Goal: Information Seeking & Learning: Learn about a topic

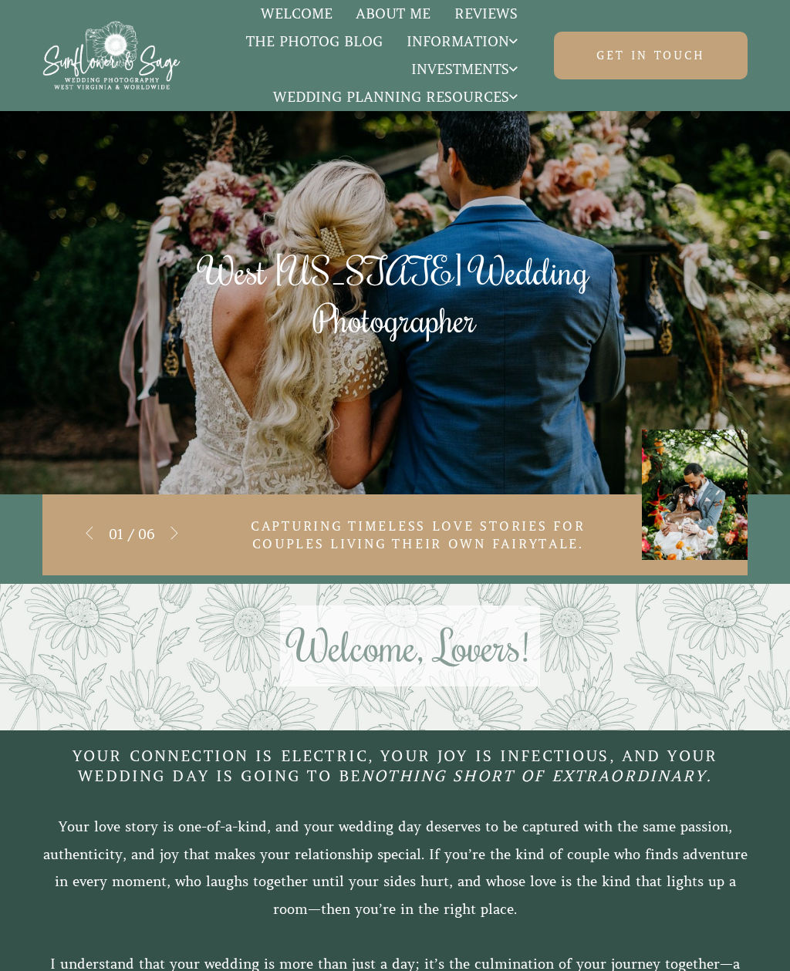
click at [170, 532] on icon at bounding box center [174, 533] width 39 height 45
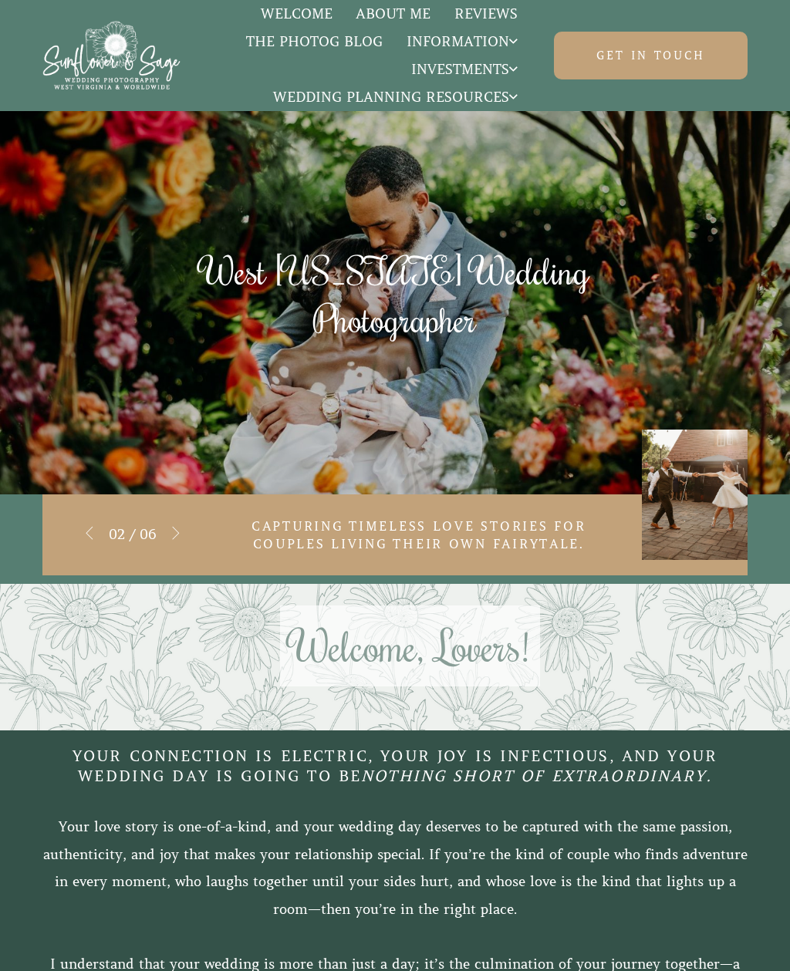
click at [175, 541] on icon at bounding box center [176, 533] width 39 height 45
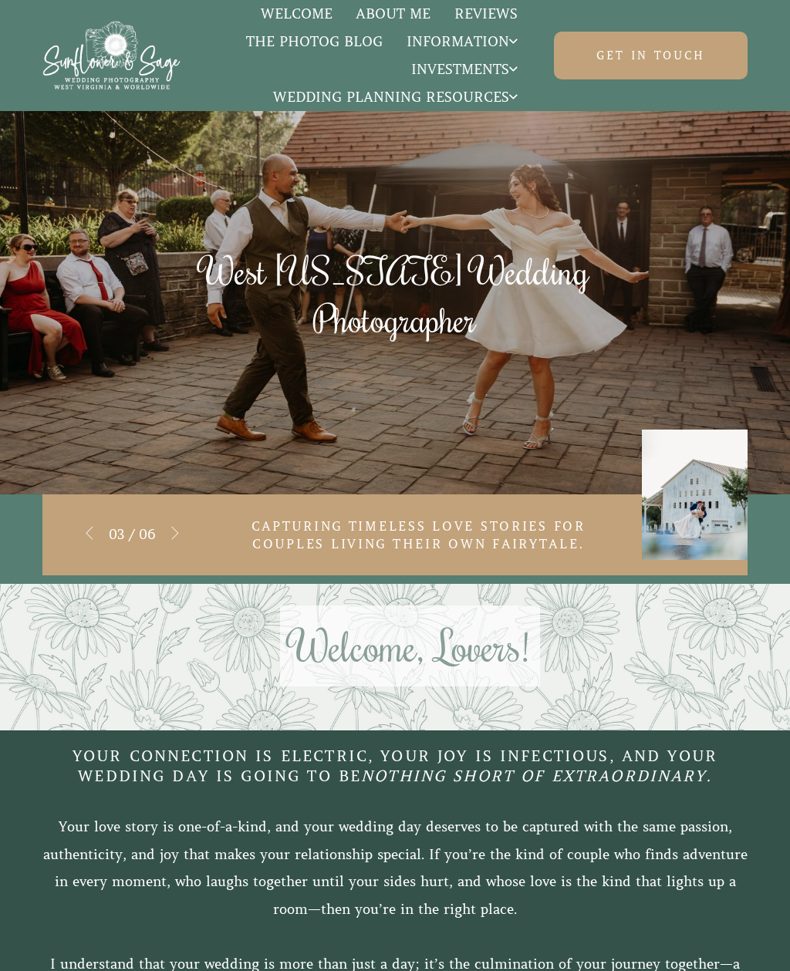
click at [178, 524] on icon at bounding box center [175, 533] width 39 height 45
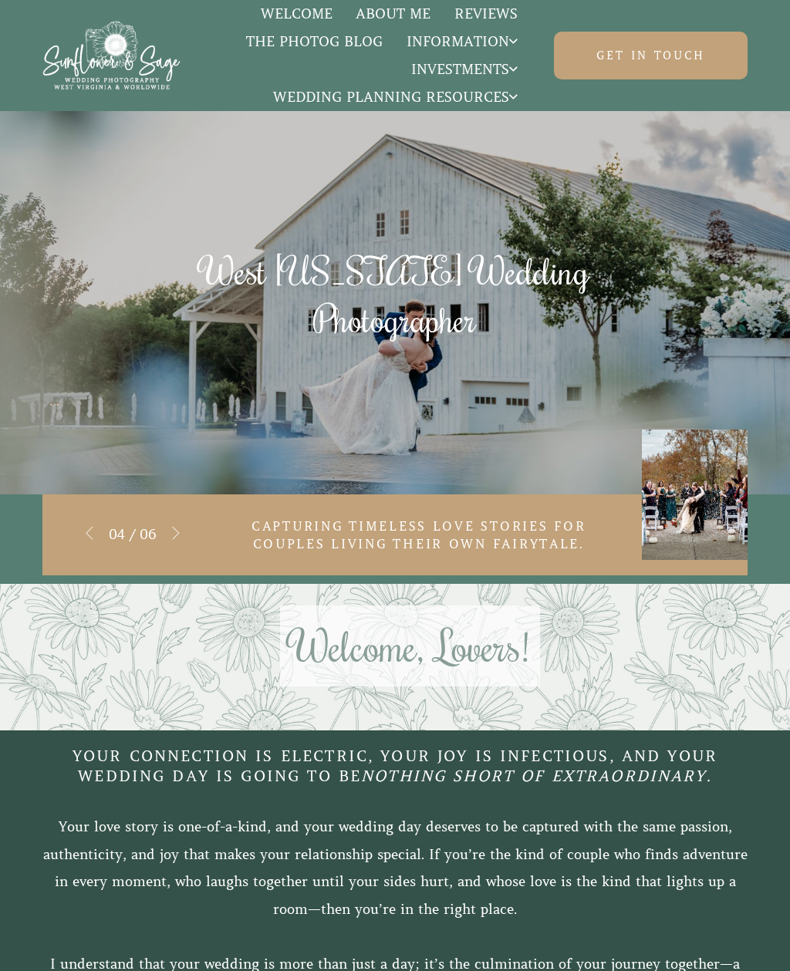
click at [176, 541] on icon at bounding box center [176, 533] width 39 height 45
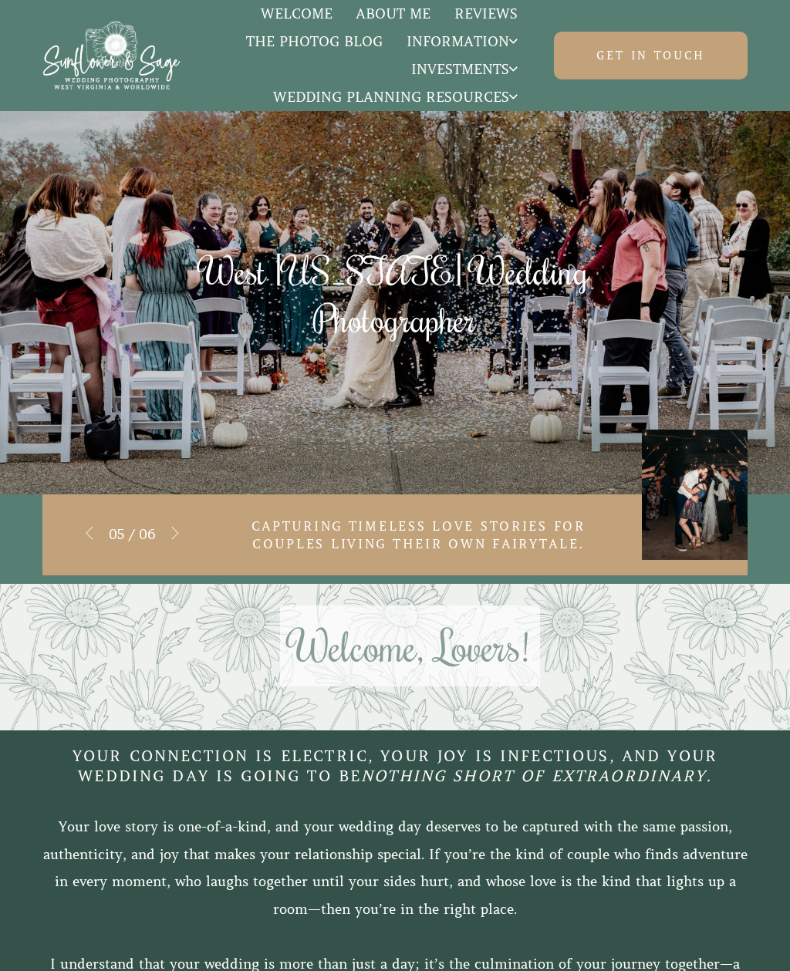
click at [169, 537] on icon at bounding box center [175, 533] width 39 height 45
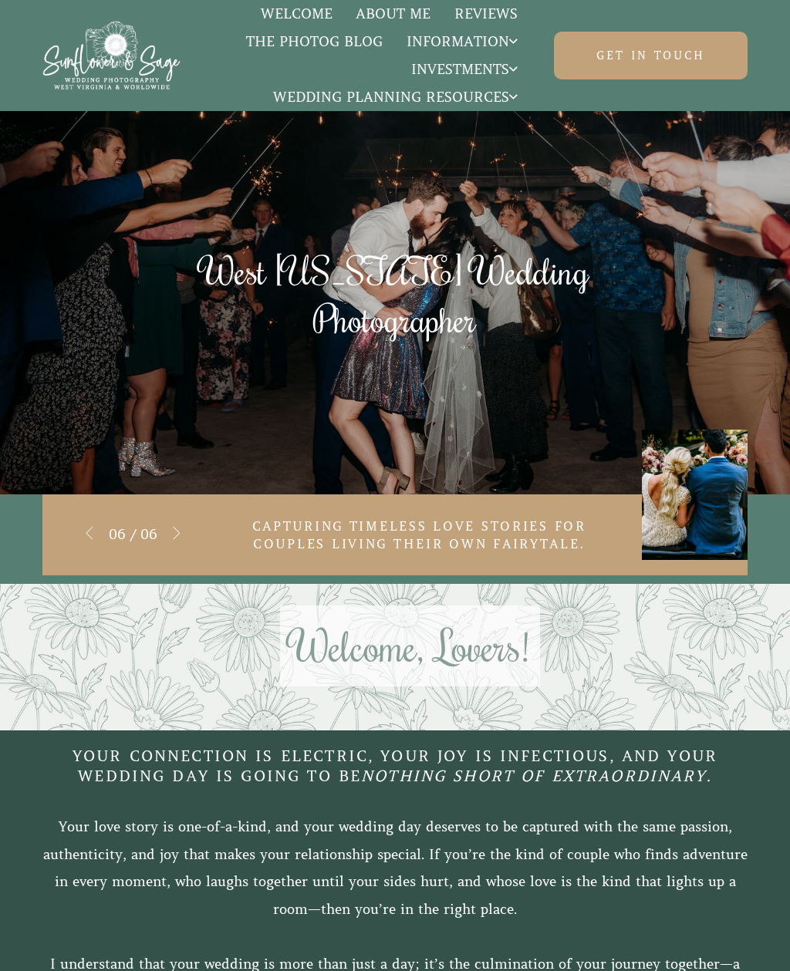
click at [319, 42] on link "The Photog Blog" at bounding box center [315, 42] width 160 height 20
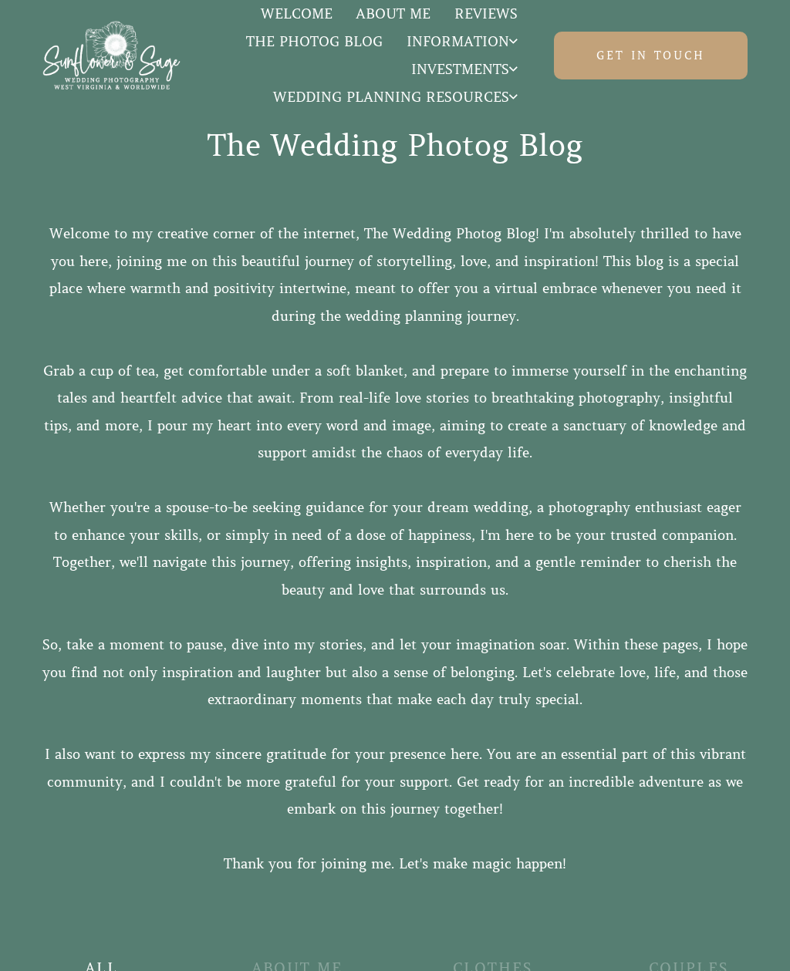
click at [540, 42] on div "Get in touch" at bounding box center [631, 56] width 232 height 48
click at [464, 135] on link "Sessions for Couples" at bounding box center [462, 131] width 154 height 42
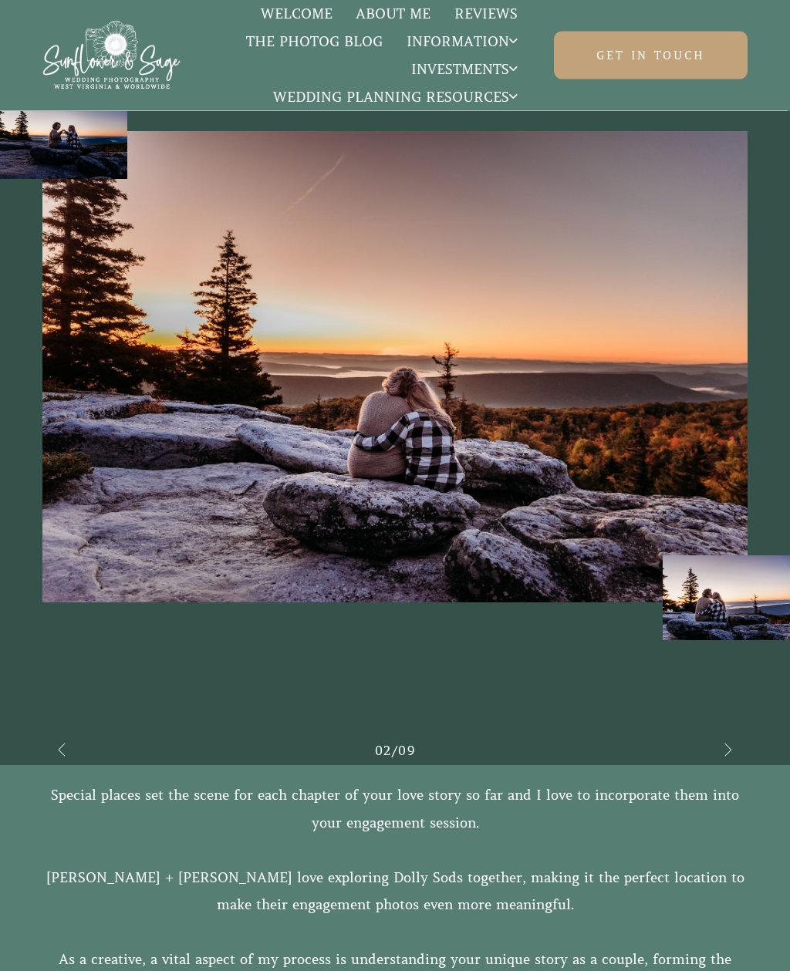
scroll to position [2201, 0]
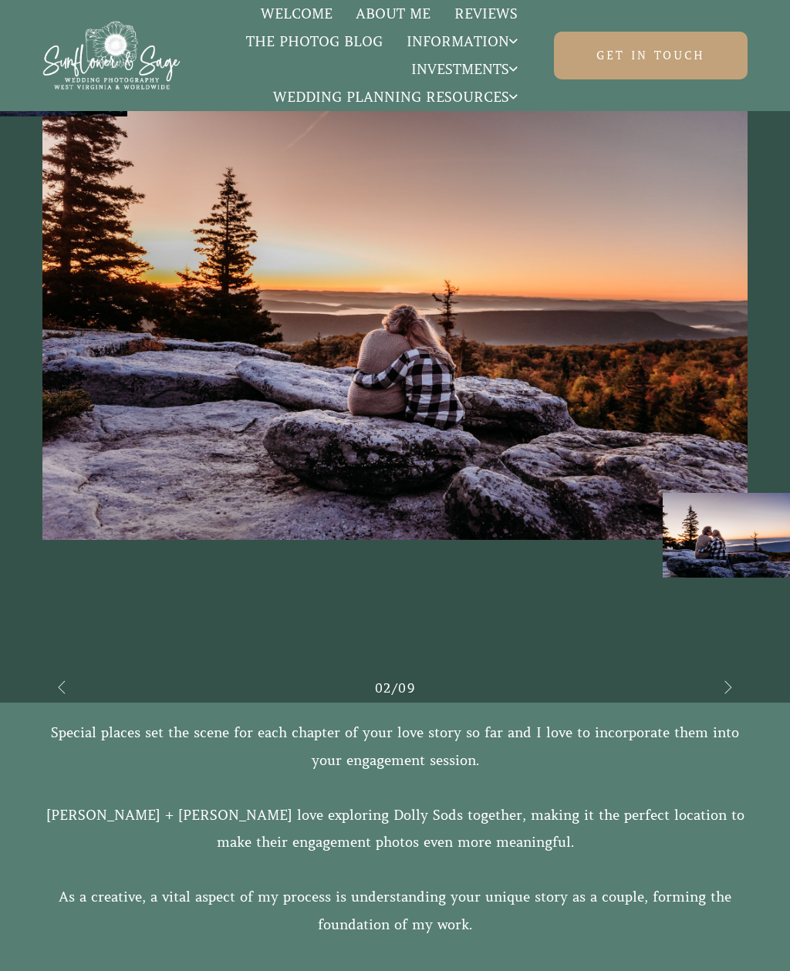
click at [729, 687] on icon at bounding box center [728, 687] width 39 height 45
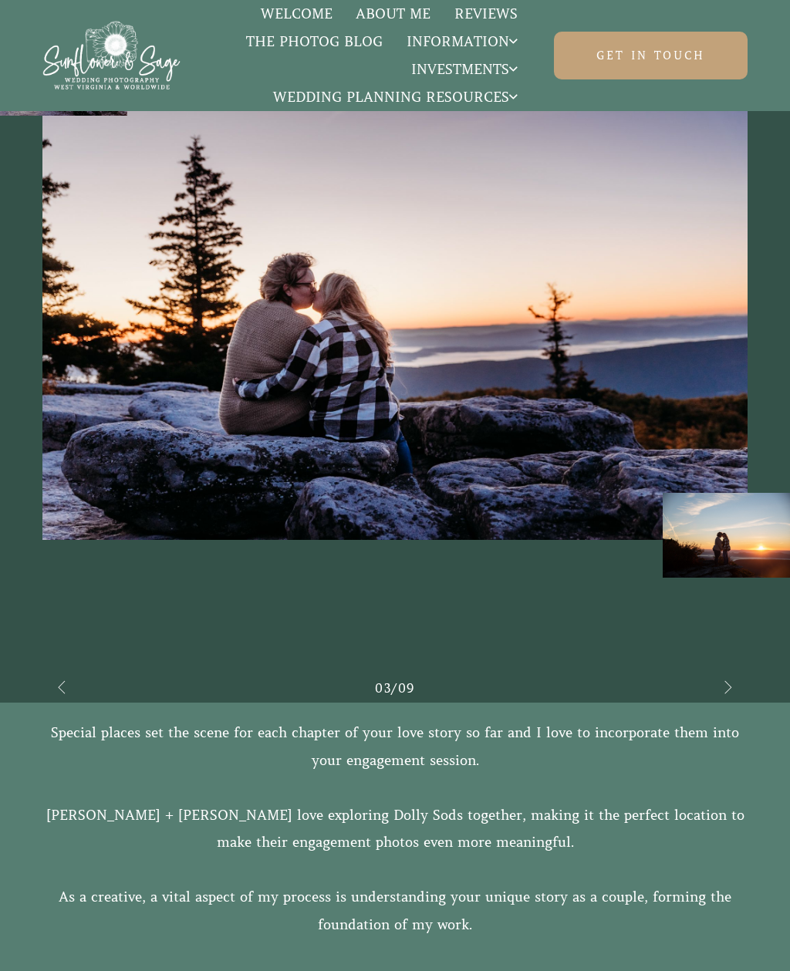
click at [715, 687] on icon at bounding box center [728, 687] width 39 height 45
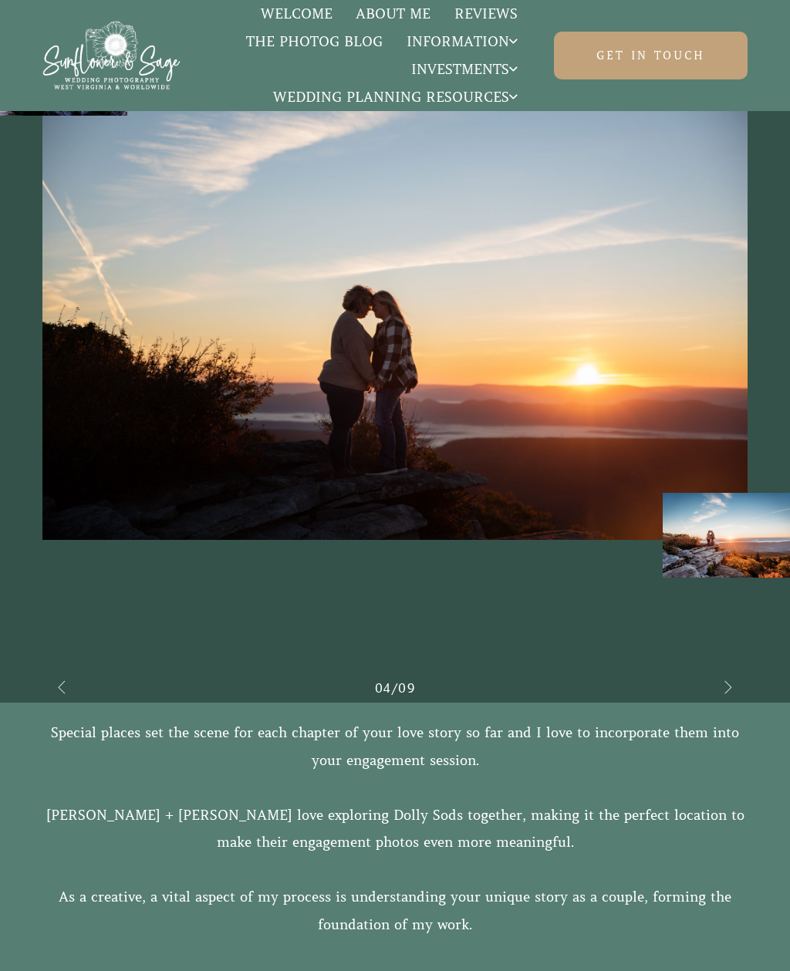
click at [726, 684] on icon at bounding box center [728, 687] width 39 height 45
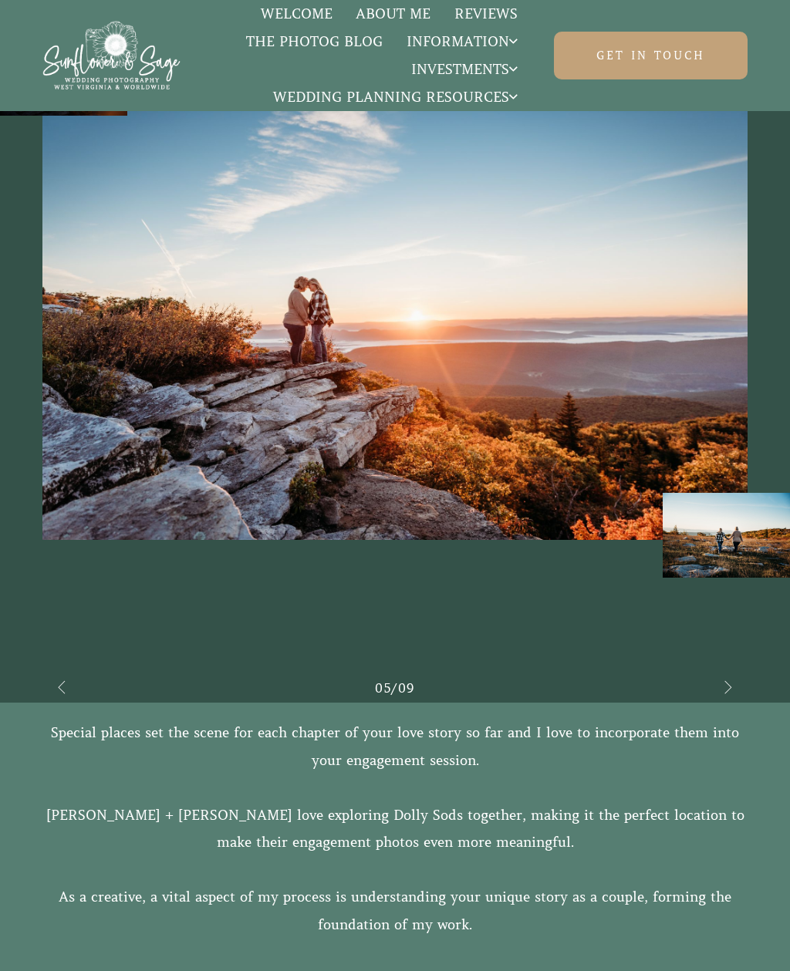
click at [720, 684] on icon at bounding box center [728, 687] width 39 height 45
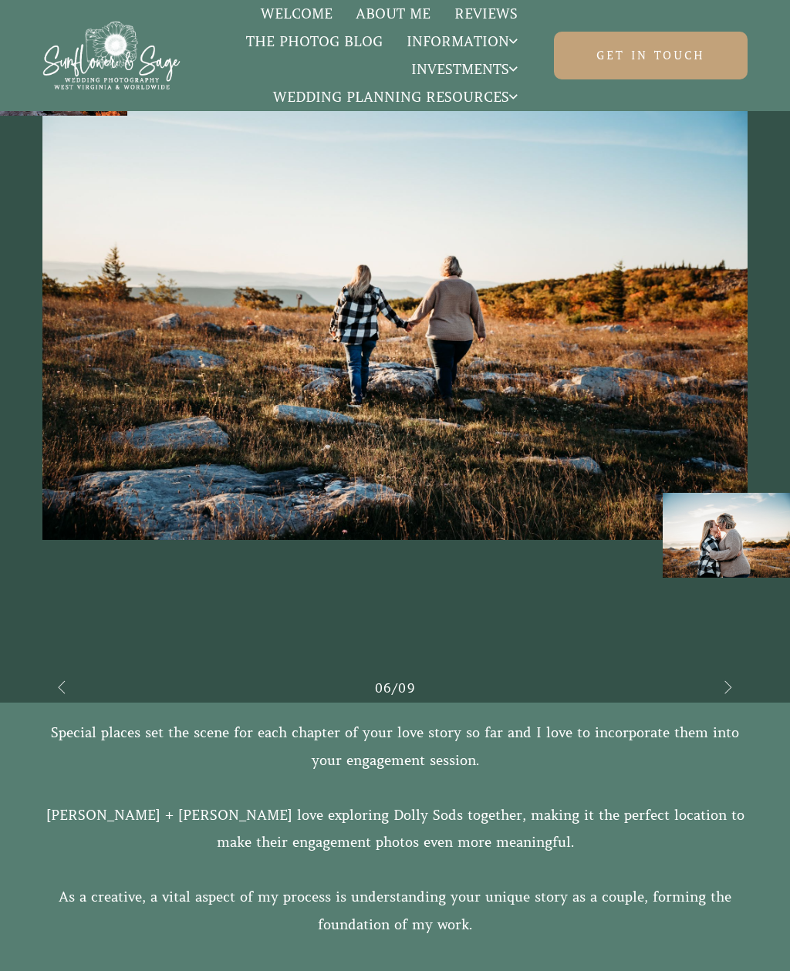
click at [715, 686] on icon at bounding box center [728, 687] width 39 height 45
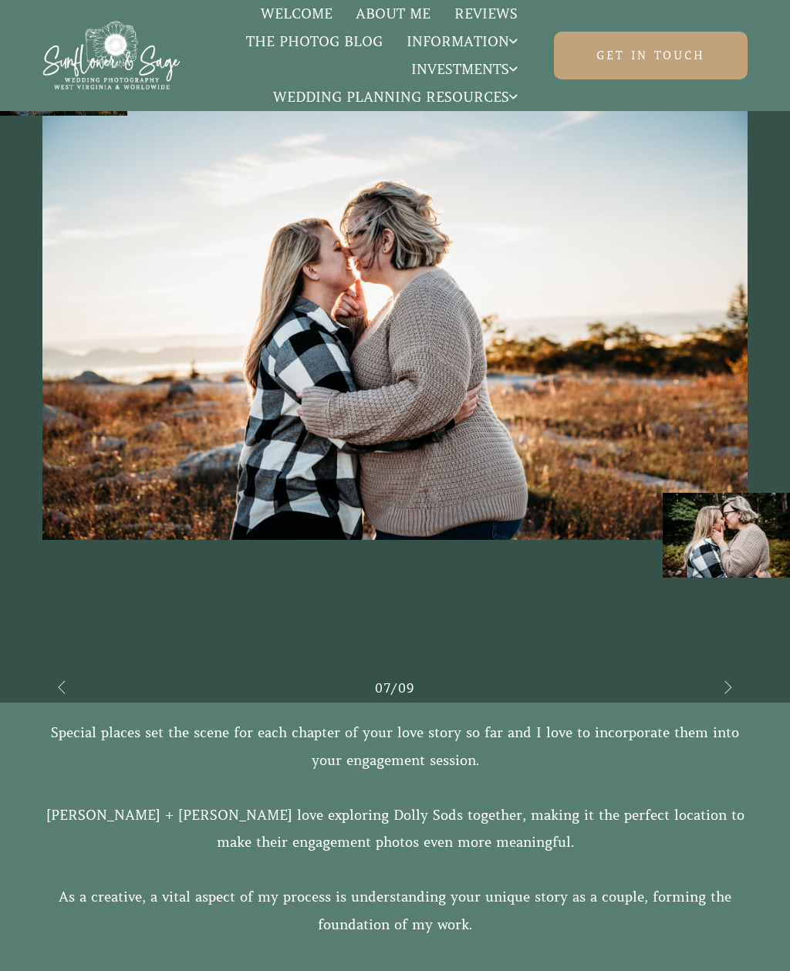
click at [713, 685] on icon at bounding box center [728, 687] width 39 height 45
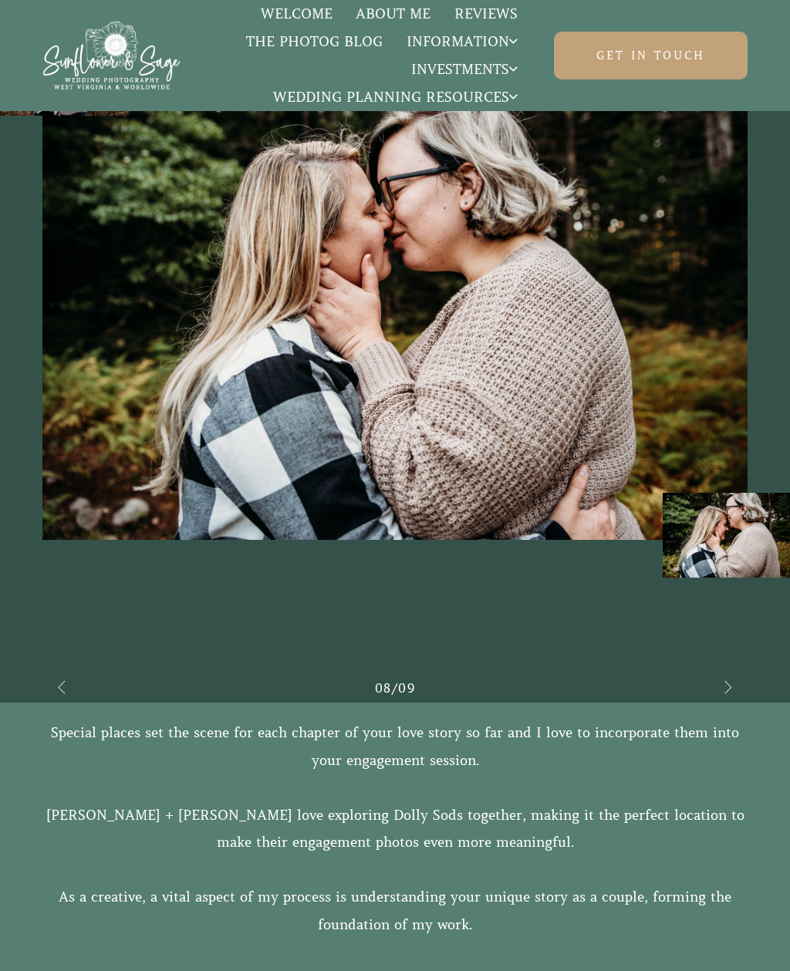
click at [717, 684] on icon at bounding box center [728, 687] width 39 height 45
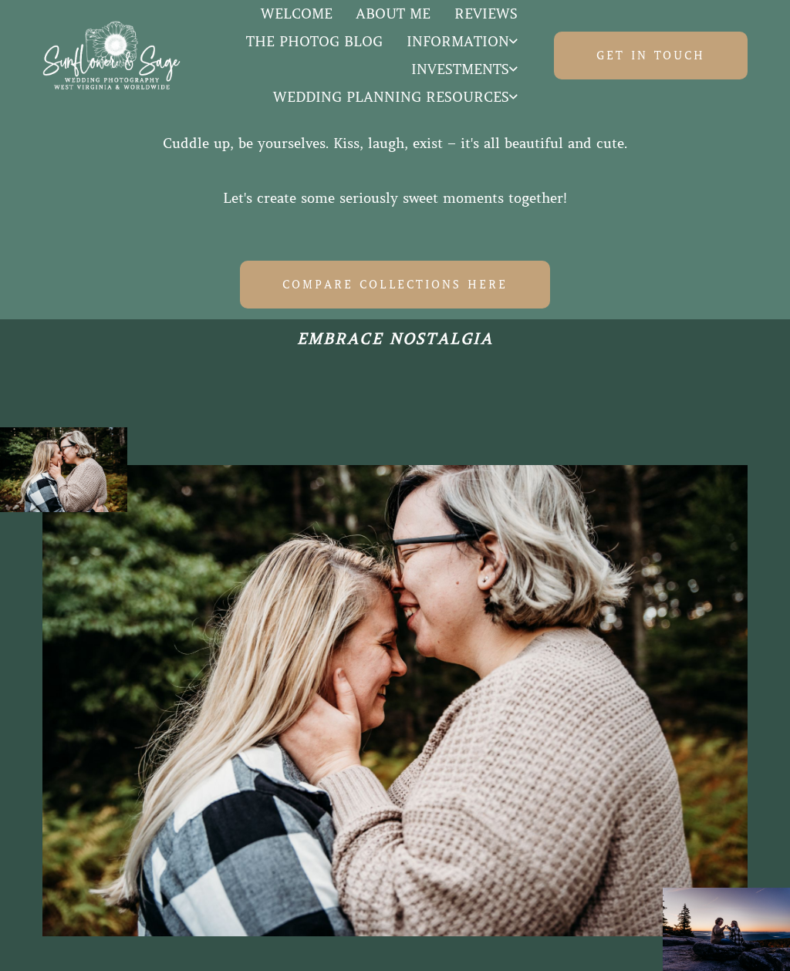
scroll to position [1705, 0]
